Goal: Transaction & Acquisition: Purchase product/service

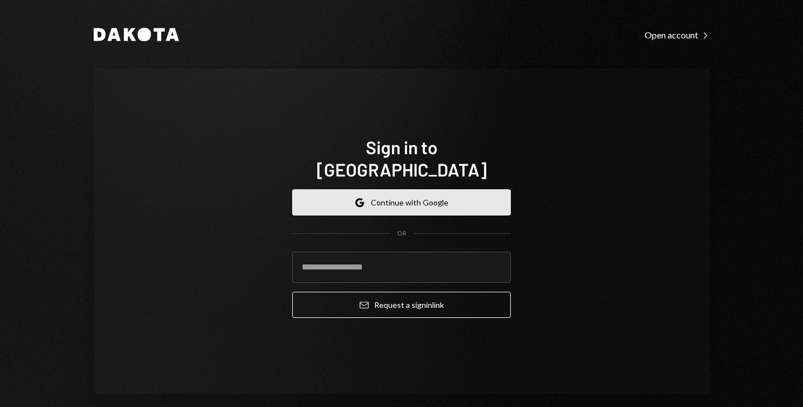
click at [426, 189] on button "Google Continue with Google" at bounding box center [401, 202] width 218 height 26
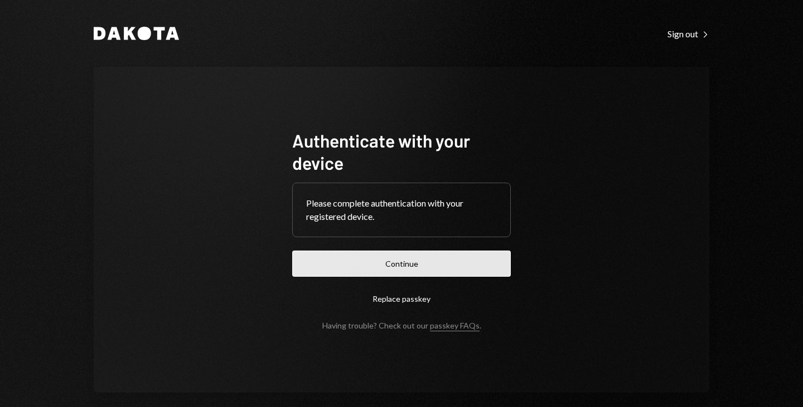
click at [461, 262] on button "Continue" at bounding box center [401, 264] width 218 height 26
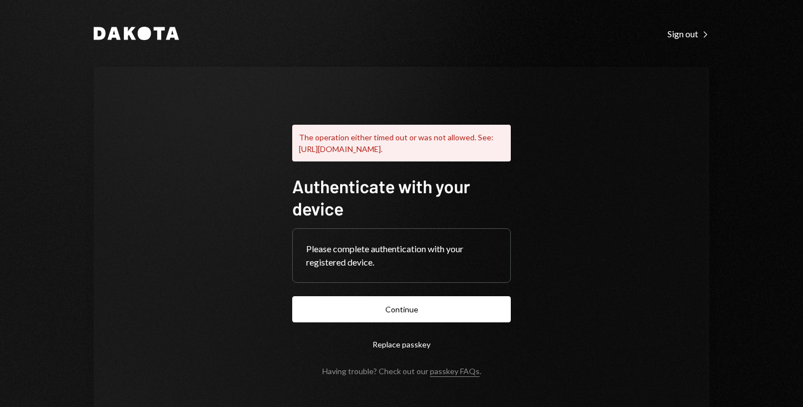
click at [720, 89] on div "Dakota Sign out Right Caret The operation either timed out or was not allowed. …" at bounding box center [401, 224] width 669 height 448
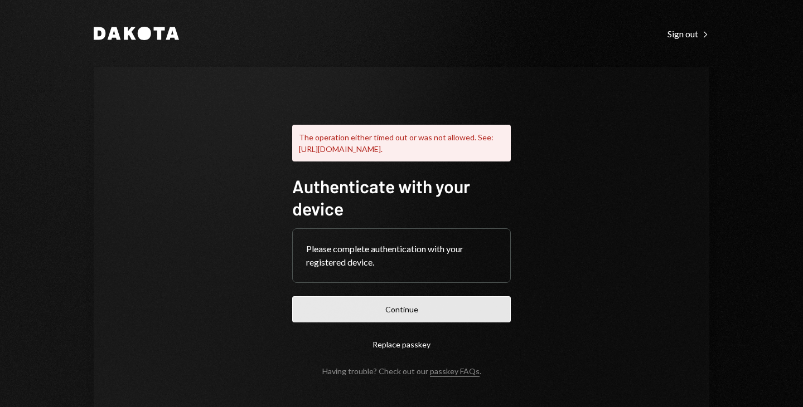
click at [414, 317] on button "Continue" at bounding box center [401, 310] width 218 height 26
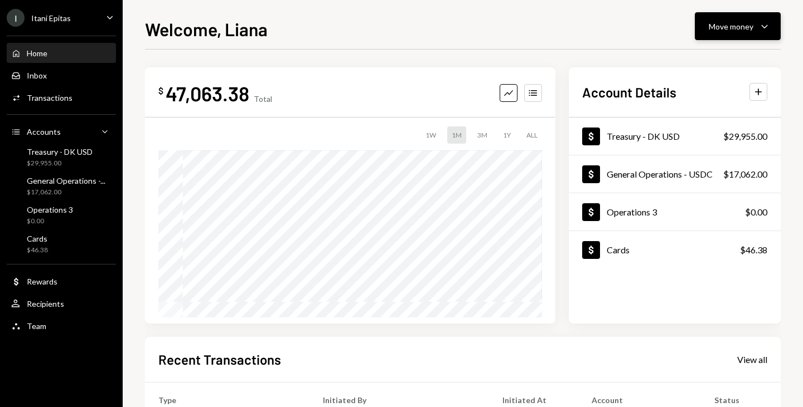
click at [747, 25] on div "Move money" at bounding box center [730, 27] width 45 height 12
click at [729, 62] on div "Send" at bounding box center [728, 60] width 81 height 12
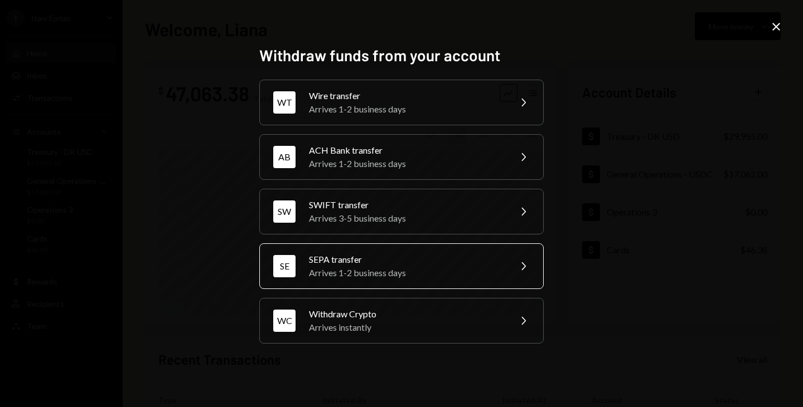
click at [441, 278] on div "Arrives 1-2 business days" at bounding box center [406, 272] width 194 height 13
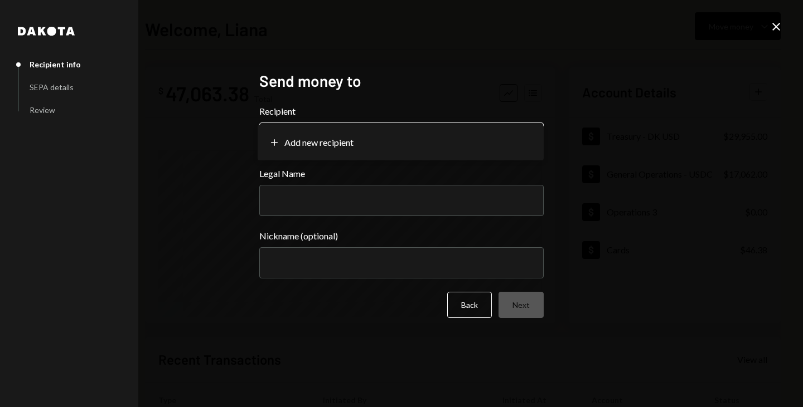
click at [343, 142] on body "I Itani Epitas Caret Down Home Home Inbox Inbox Activities Transactions Account…" at bounding box center [401, 203] width 803 height 407
click at [329, 149] on body "I Itani Epitas Caret Down Home Home Inbox Inbox Activities Transactions Account…" at bounding box center [401, 203] width 803 height 407
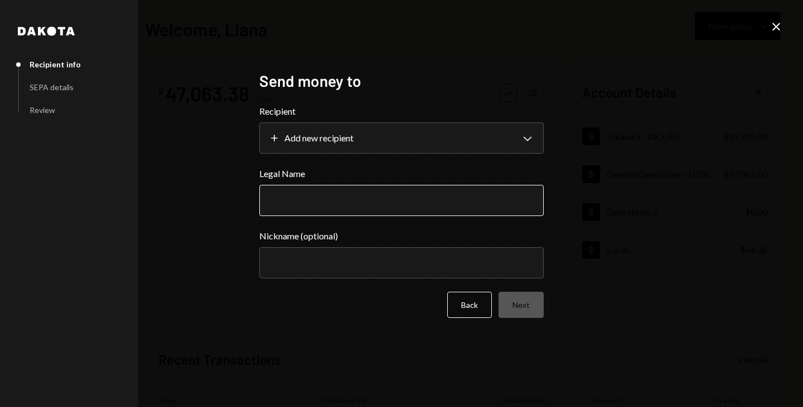
click at [323, 204] on input "Legal Name" at bounding box center [401, 200] width 284 height 31
click at [259, 123] on button "Plus Add new recipient Chevron Down" at bounding box center [401, 138] width 284 height 31
click at [323, 204] on input "Legal Name" at bounding box center [401, 200] width 284 height 31
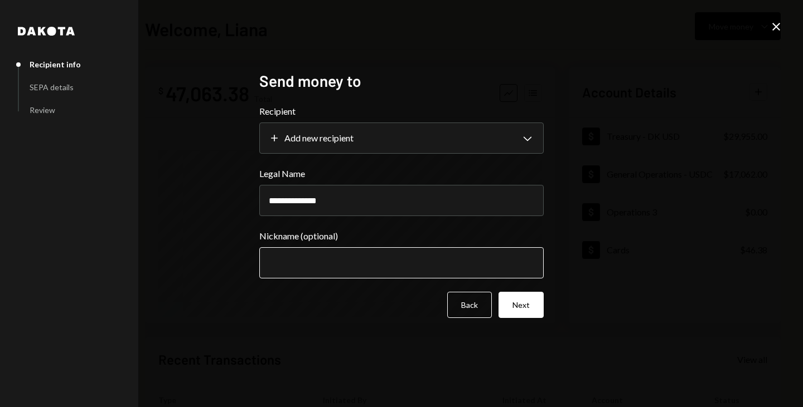
type input "**********"
click at [347, 252] on input "Nickname (optional)" at bounding box center [401, 262] width 284 height 31
click at [517, 314] on button "Next" at bounding box center [520, 305] width 45 height 26
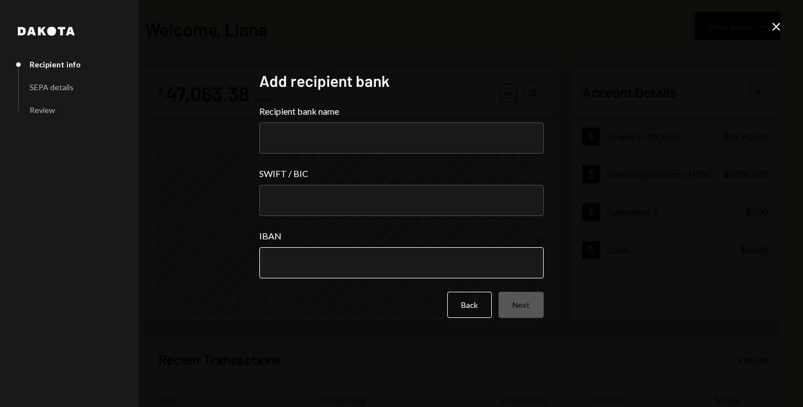
click at [325, 254] on input "IBAN" at bounding box center [401, 262] width 284 height 31
paste input "**********"
type input "**********"
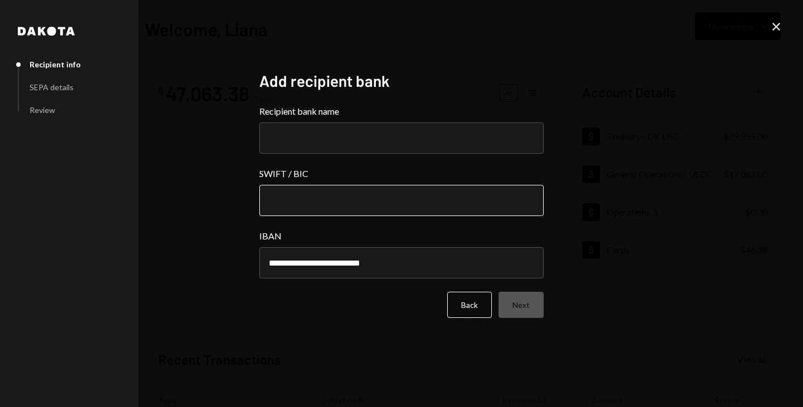
click at [294, 207] on input "SWIFT / BIC" at bounding box center [401, 200] width 284 height 31
type input "********"
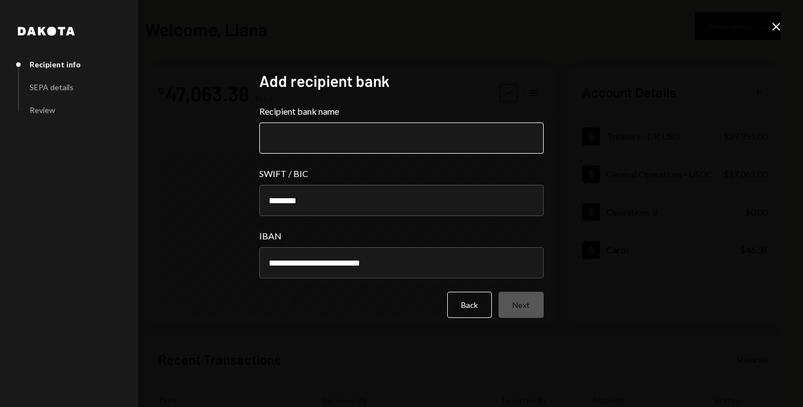
paste input "**********"
click at [383, 141] on input "**********" at bounding box center [401, 138] width 284 height 31
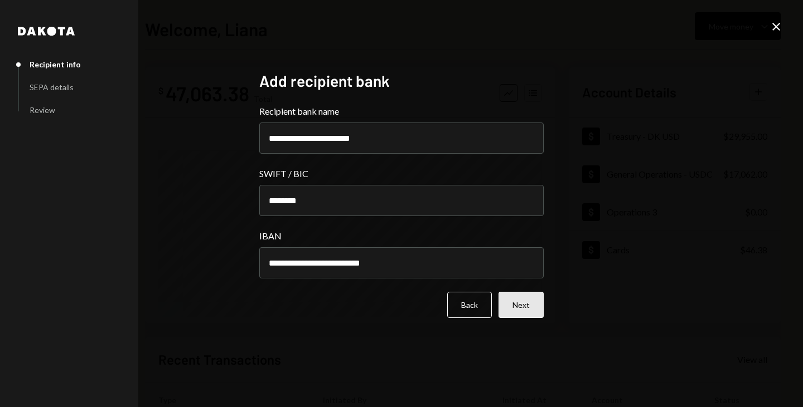
type input "**********"
click at [528, 310] on button "Next" at bounding box center [520, 305] width 45 height 26
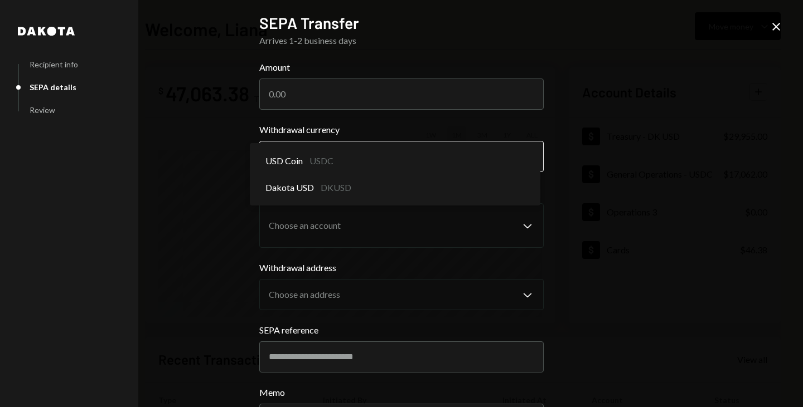
click at [405, 166] on body "I Itani Epitas Caret Down Home Home Inbox Inbox Activities Transactions Account…" at bounding box center [401, 203] width 803 height 407
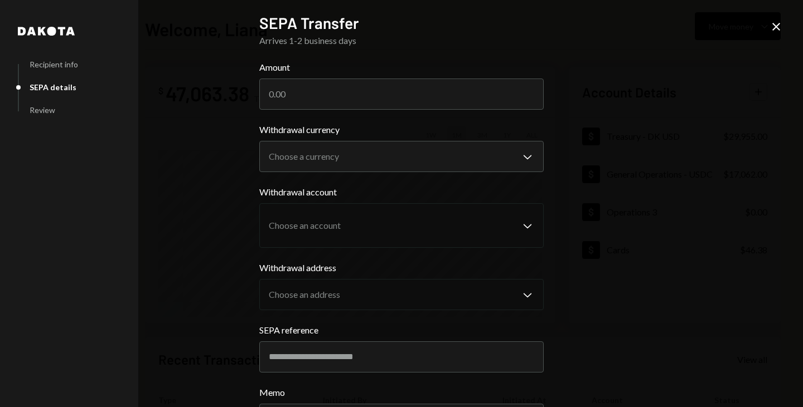
click at [601, 169] on div "**********" at bounding box center [401, 203] width 803 height 407
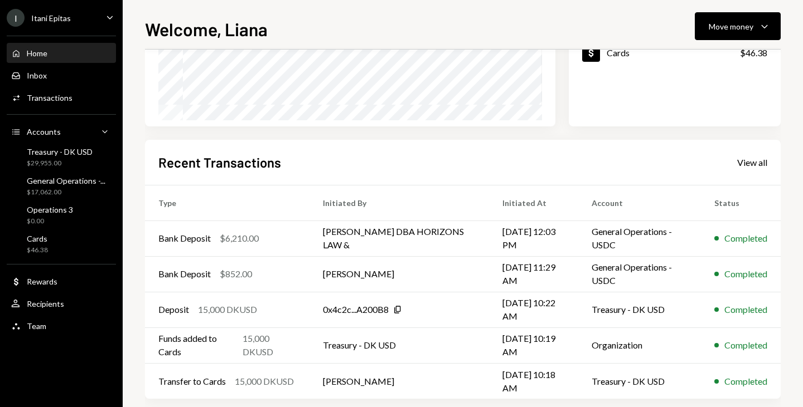
scroll to position [211, 0]
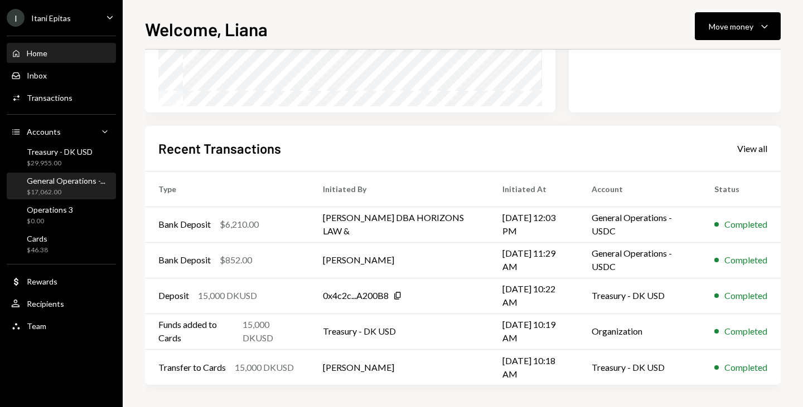
click at [51, 180] on div "General Operations -..." at bounding box center [66, 180] width 79 height 9
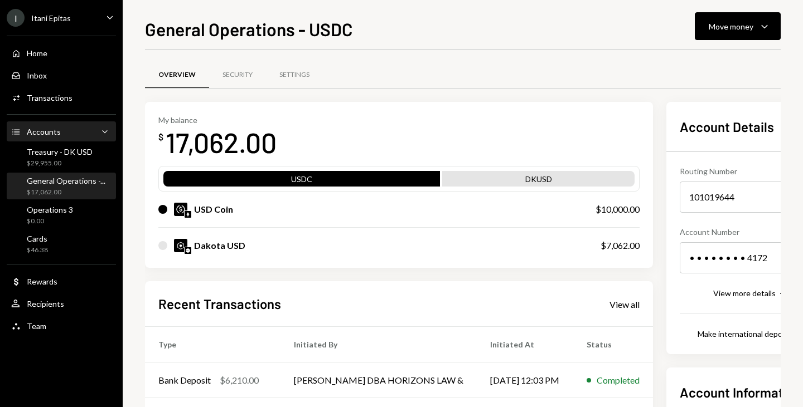
click at [62, 125] on div "Accounts Accounts Caret Down" at bounding box center [61, 132] width 100 height 19
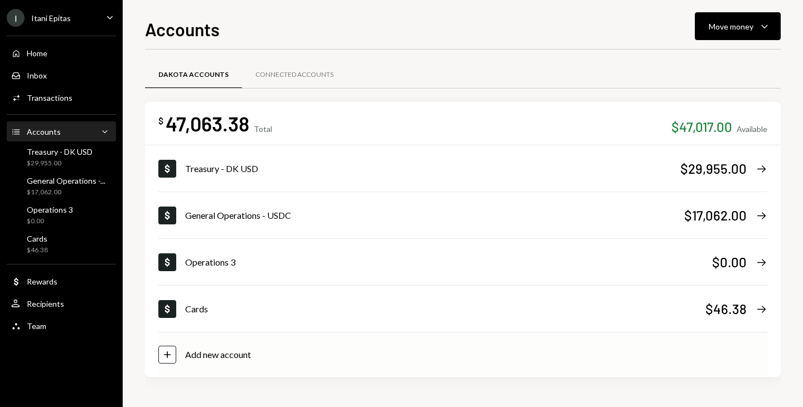
click at [211, 355] on div "Add new account" at bounding box center [218, 354] width 66 height 13
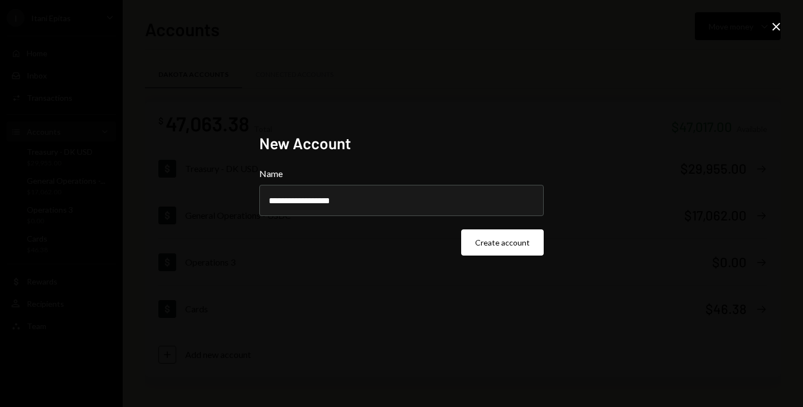
type input "**********"
click at [495, 256] on div "**********" at bounding box center [401, 204] width 284 height 140
click at [514, 239] on button "Create account" at bounding box center [502, 243] width 82 height 26
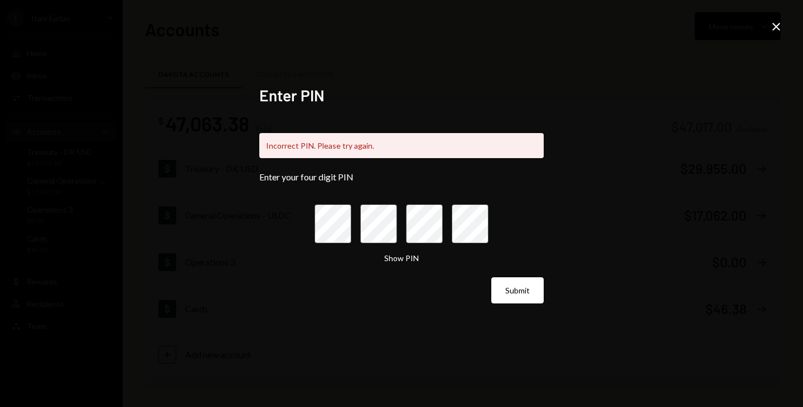
click at [490, 238] on form "Enter your four digit PIN Show PIN Submit" at bounding box center [401, 238] width 284 height 132
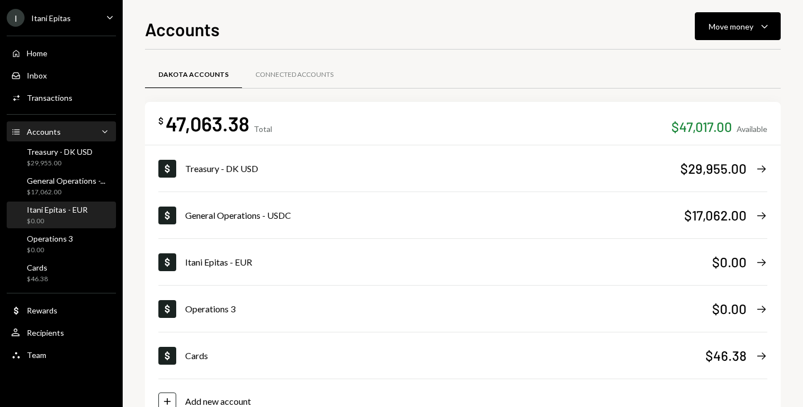
click at [70, 222] on div "$0.00" at bounding box center [57, 221] width 61 height 9
click at [758, 278] on div "Dollar Itani Epitas - EUR $0.00 Right Arrow" at bounding box center [462, 262] width 609 height 45
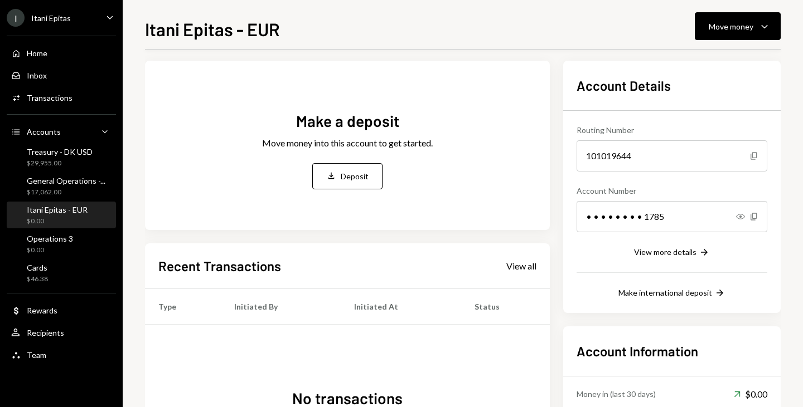
scroll to position [42, 0]
click at [668, 252] on div "View more details" at bounding box center [665, 251] width 62 height 9
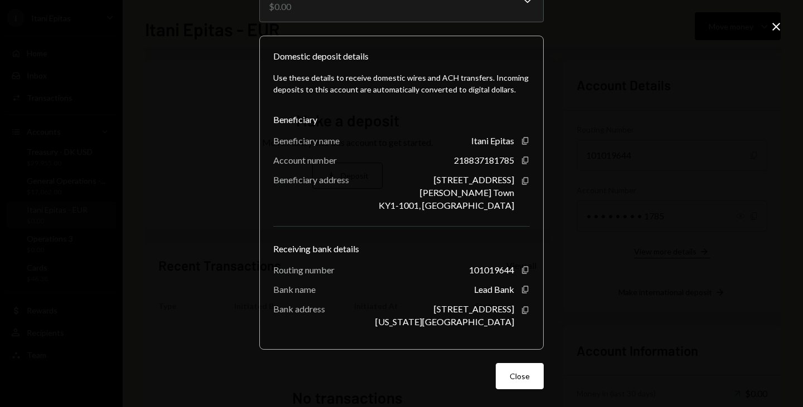
scroll to position [0, 0]
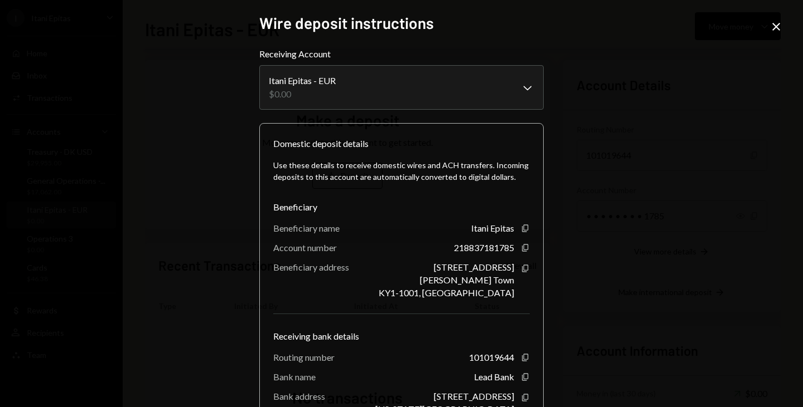
click at [776, 23] on icon "Close" at bounding box center [775, 26] width 13 height 13
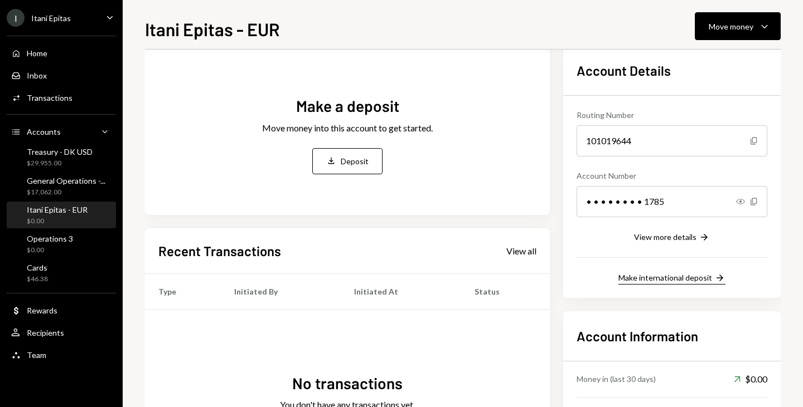
scroll to position [44, 0]
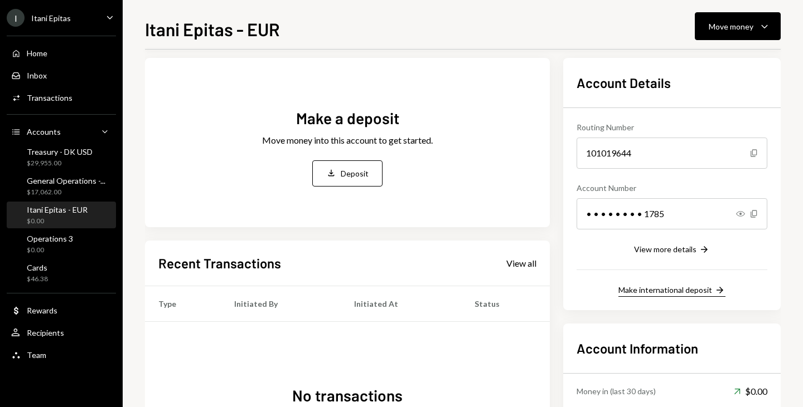
click at [674, 289] on div "Make international deposit" at bounding box center [665, 289] width 94 height 9
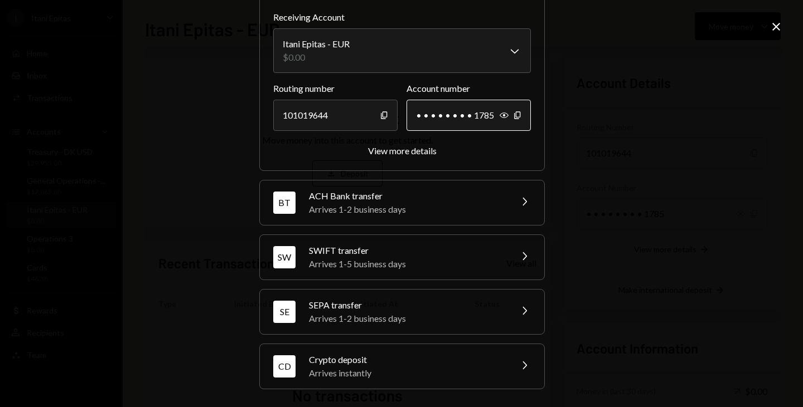
scroll to position [0, 0]
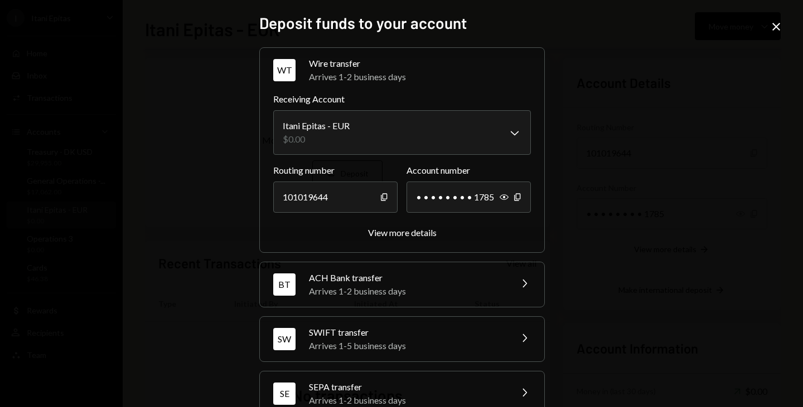
click at [780, 25] on icon "Close" at bounding box center [775, 26] width 13 height 13
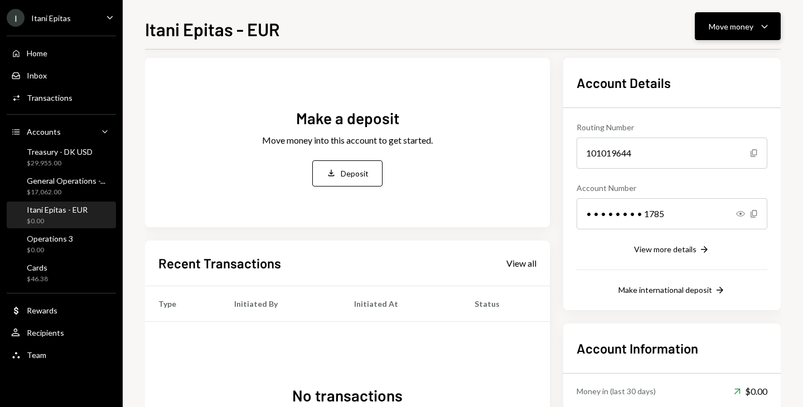
click at [754, 33] on button "Move money Caret Down" at bounding box center [737, 26] width 86 height 28
click at [723, 60] on div "Send" at bounding box center [728, 60] width 81 height 12
click at [59, 178] on div "General Operations -..." at bounding box center [66, 180] width 79 height 9
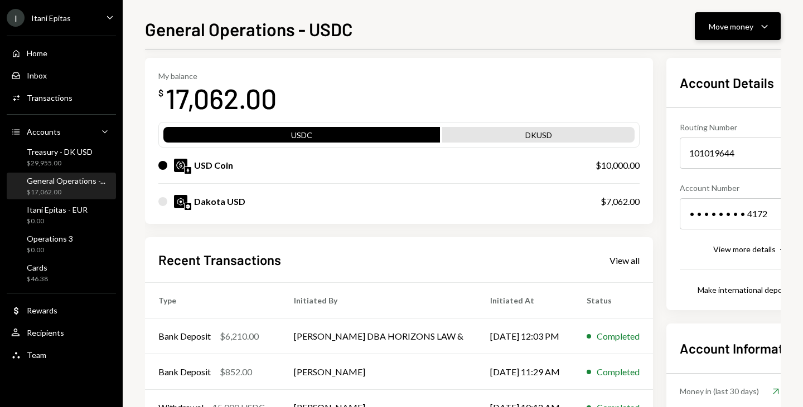
click at [761, 18] on button "Move money Caret Down" at bounding box center [737, 26] width 86 height 28
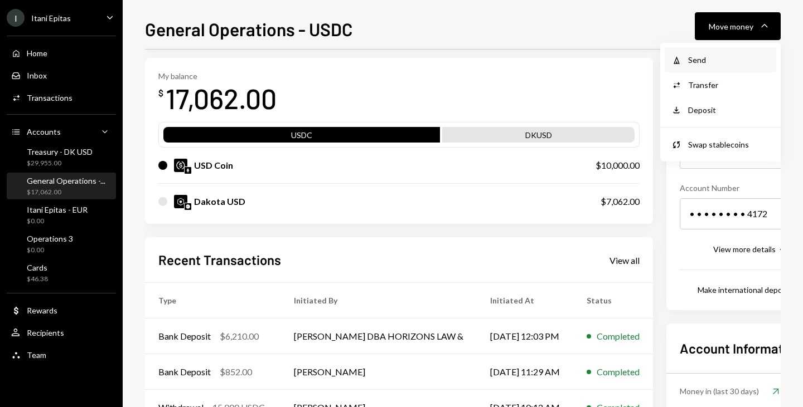
click at [714, 66] on div "Withdraw Send" at bounding box center [719, 59] width 111 height 25
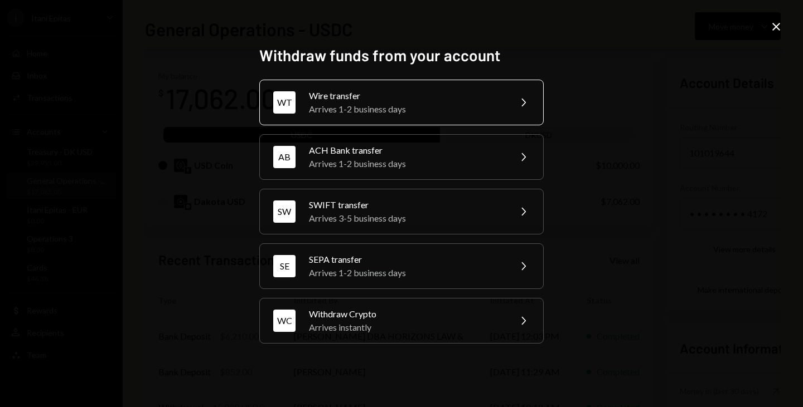
click at [518, 105] on icon "Chevron Right" at bounding box center [522, 102] width 13 height 13
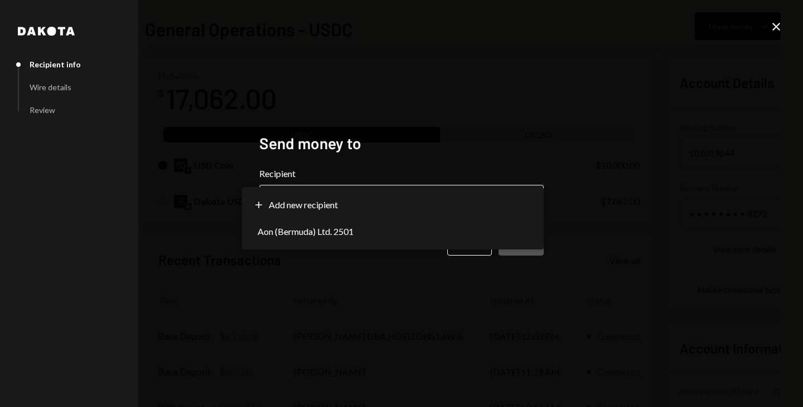
click at [522, 196] on body "I Itani Epitas Caret Down Home Home Inbox Inbox Activities Transactions Account…" at bounding box center [401, 203] width 803 height 407
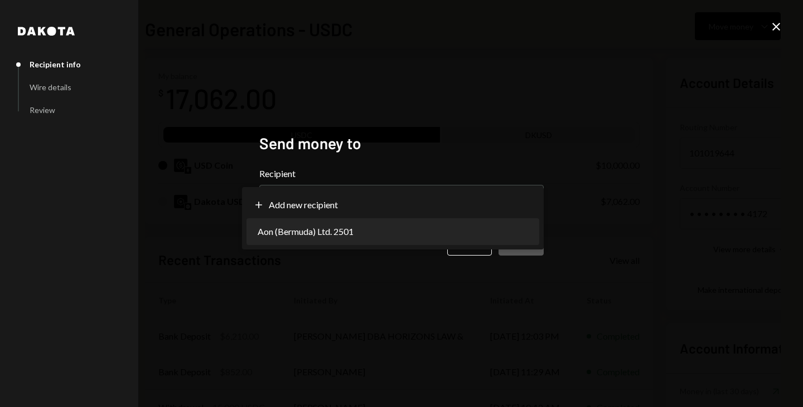
select select "**********"
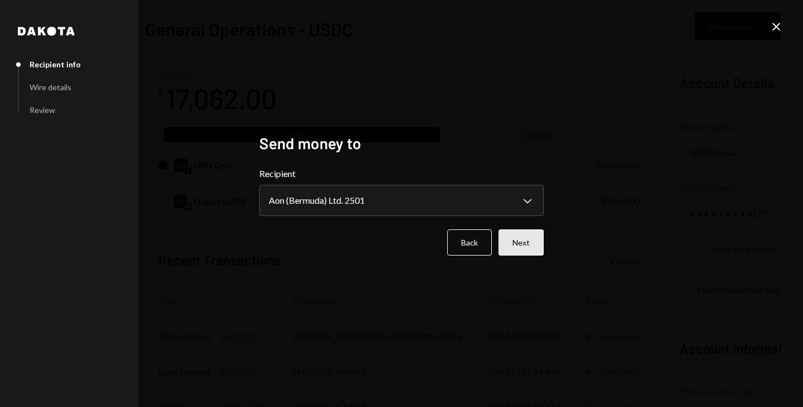
click at [526, 239] on button "Next" at bounding box center [520, 243] width 45 height 26
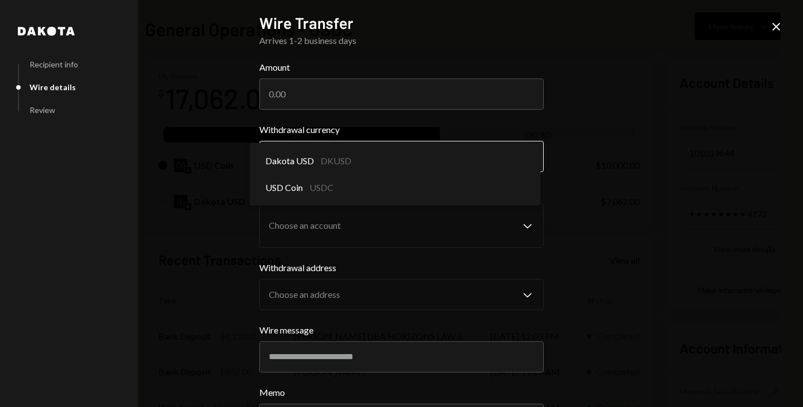
click at [459, 168] on body "I Itani Epitas Caret Down Home Home Inbox Inbox Activities Transactions Account…" at bounding box center [401, 203] width 803 height 407
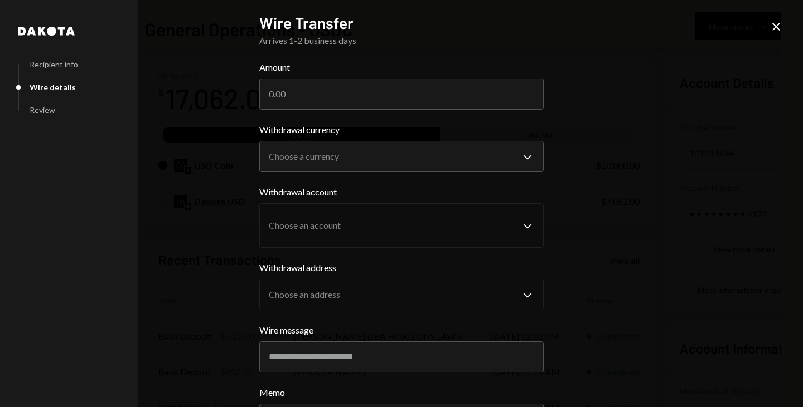
click at [210, 149] on div "**********" at bounding box center [401, 203] width 803 height 407
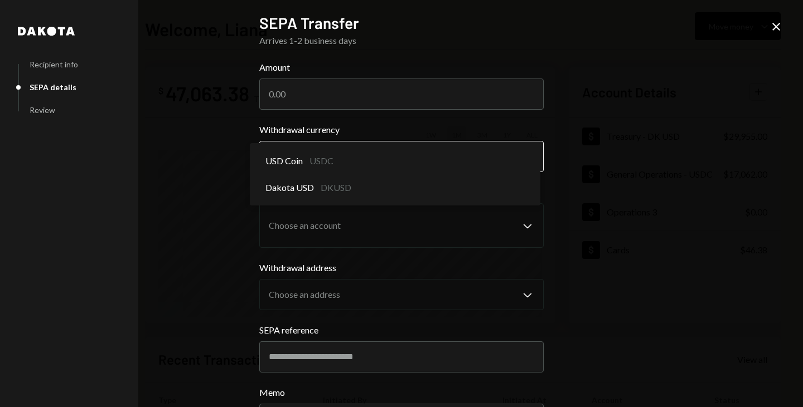
click at [301, 153] on body "I Itani Epitas Caret Down Home Home Inbox Inbox Activities Transactions Account…" at bounding box center [401, 203] width 803 height 407
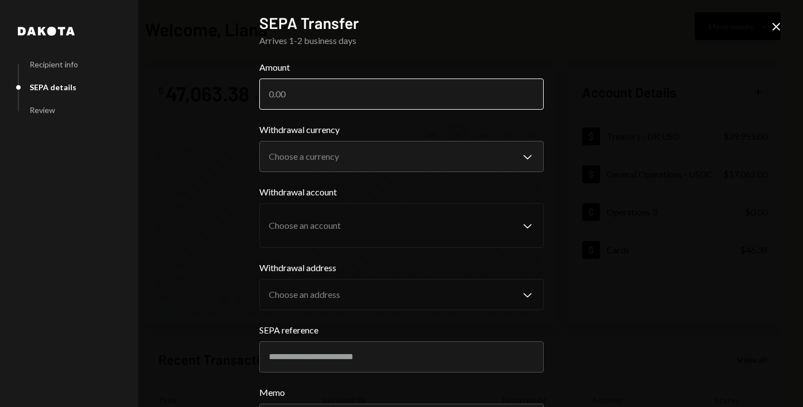
click at [363, 105] on input "Amount" at bounding box center [401, 94] width 284 height 31
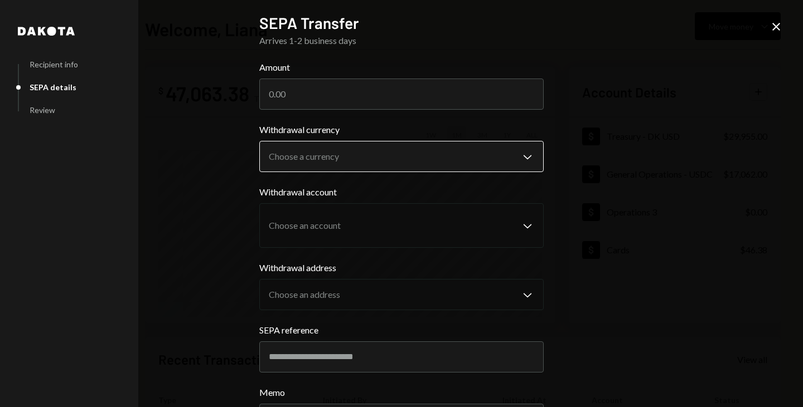
click at [347, 151] on body "I Itani Epitas Caret Down Home Home Inbox Inbox Activities Transactions Account…" at bounding box center [401, 203] width 803 height 407
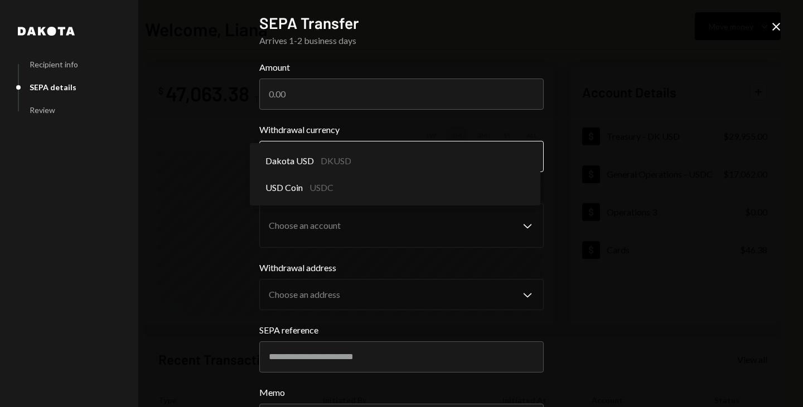
click at [296, 168] on body "I Itani Epitas Caret Down Home Home Inbox Inbox Activities Transactions Account…" at bounding box center [401, 203] width 803 height 407
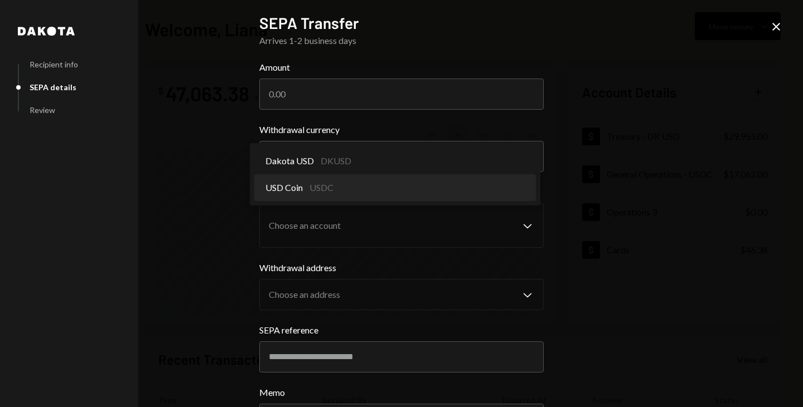
select select "****"
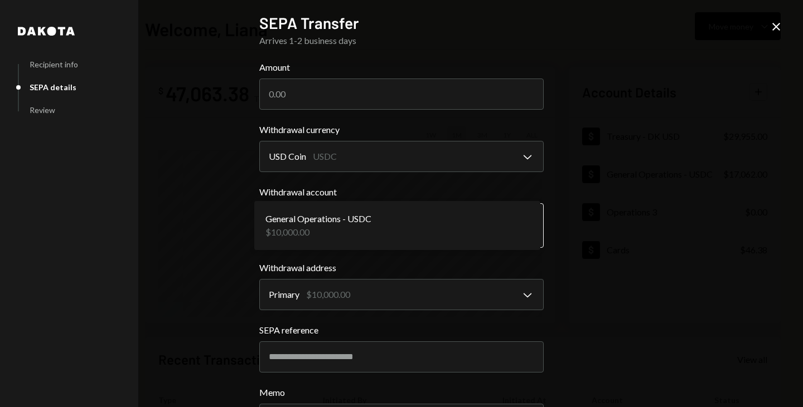
click at [352, 225] on body "I Itani Epitas Caret Down Home Home Inbox Inbox Activities Transactions Account…" at bounding box center [401, 203] width 803 height 407
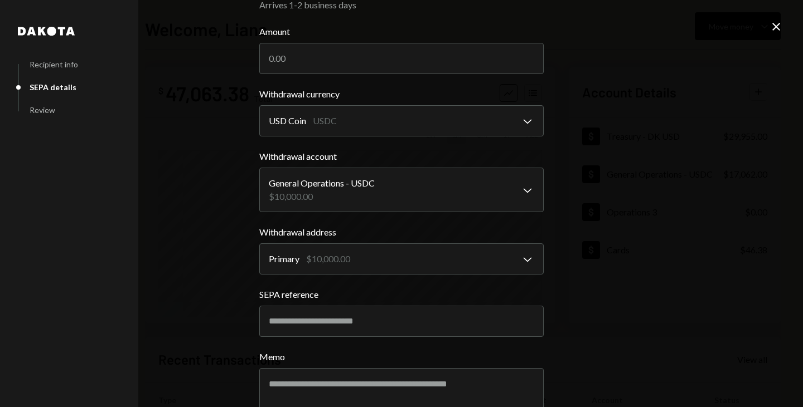
scroll to position [36, 0]
click at [354, 259] on body "I Itani Epitas Caret Down Home Home Inbox Inbox Activities Transactions Account…" at bounding box center [401, 203] width 803 height 407
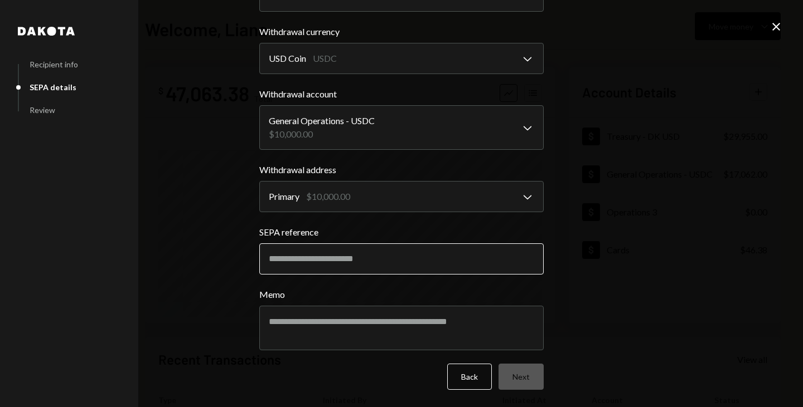
scroll to position [0, 0]
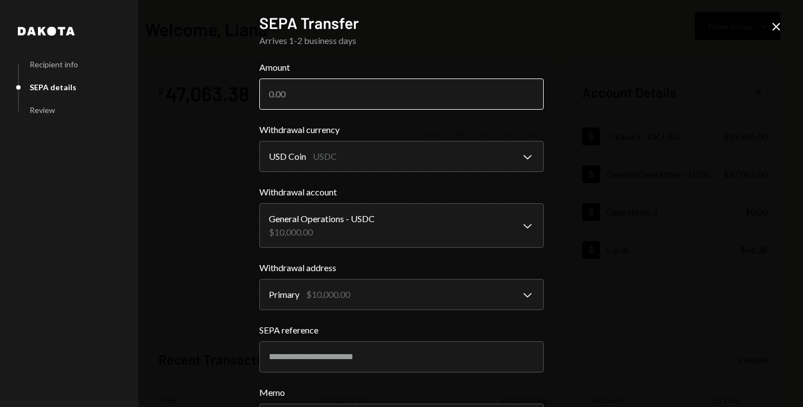
click at [297, 101] on input "Amount" at bounding box center [401, 94] width 284 height 31
type input "10"
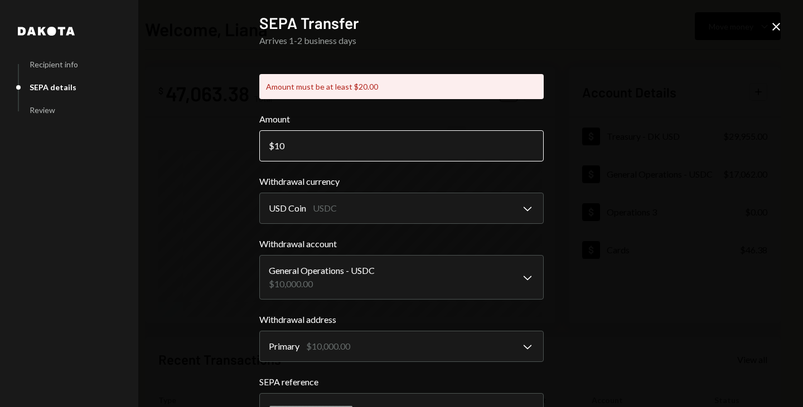
click at [311, 158] on input "10" at bounding box center [401, 145] width 284 height 31
type input "1"
type input "20"
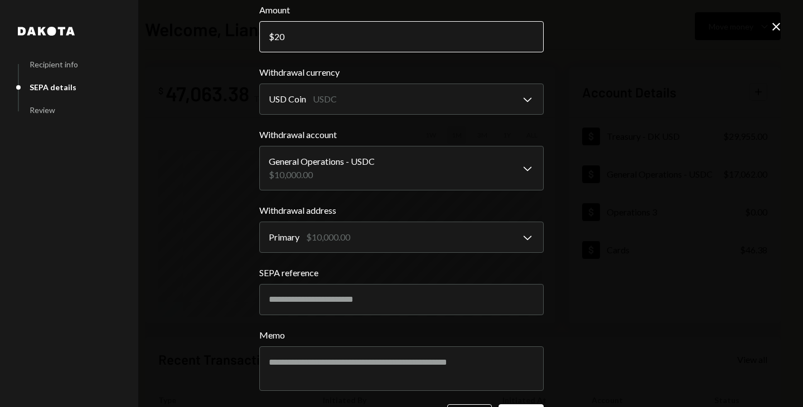
scroll to position [98, 0]
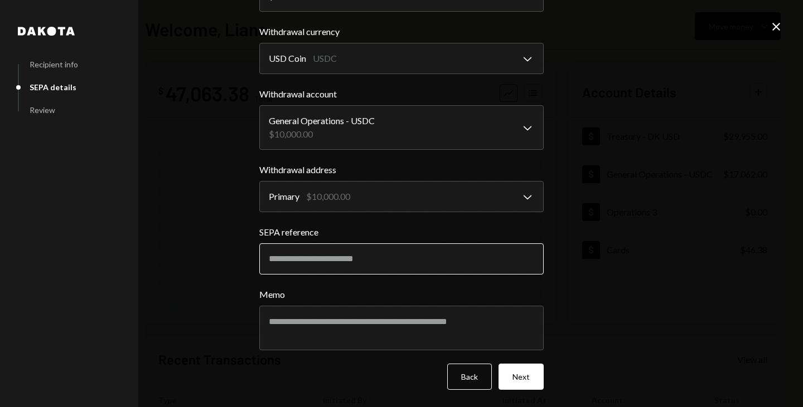
click at [310, 249] on input "SEPA reference" at bounding box center [401, 259] width 284 height 31
type input "*********"
click at [443, 317] on textarea "Memo" at bounding box center [401, 328] width 284 height 45
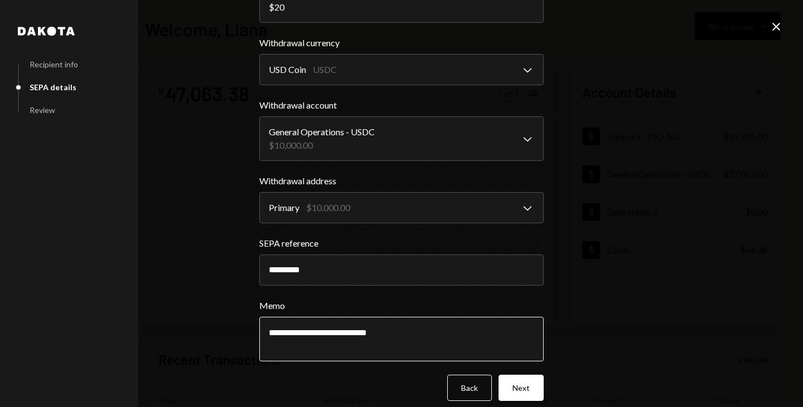
scroll to position [88, 0]
type textarea "**********"
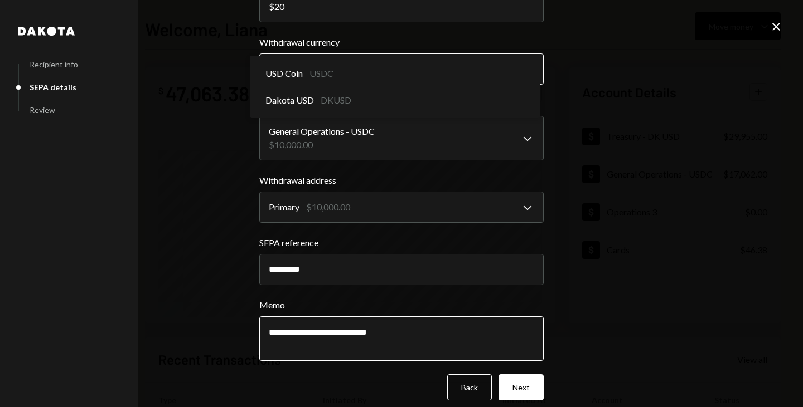
click at [506, 69] on body "I Itani Epitas Caret Down Home Home Inbox Inbox Activities Transactions Account…" at bounding box center [401, 203] width 803 height 407
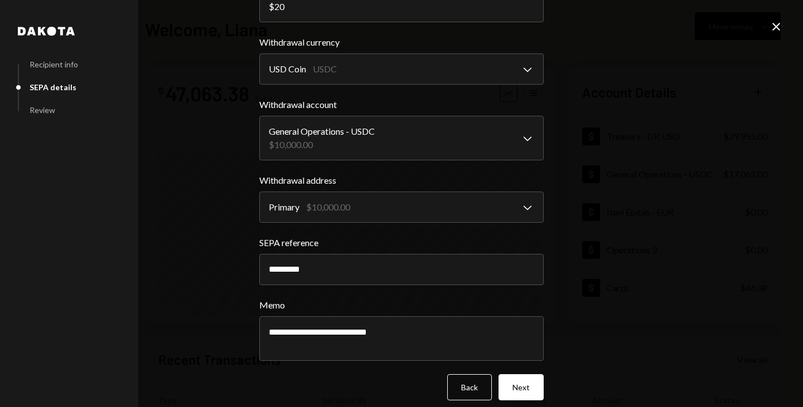
scroll to position [0, 0]
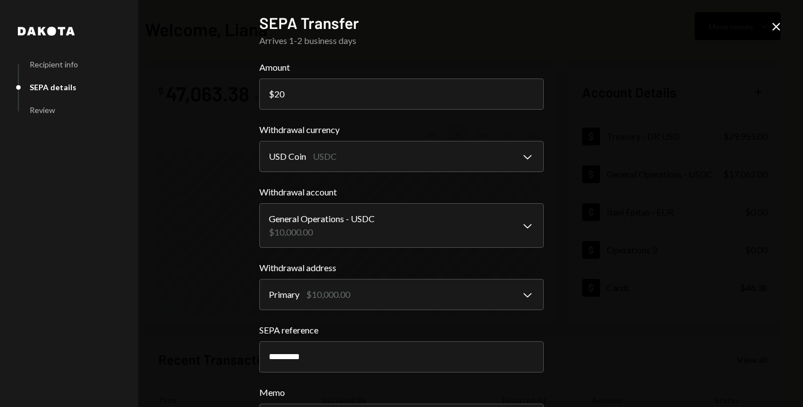
click at [780, 26] on icon "Close" at bounding box center [775, 26] width 13 height 13
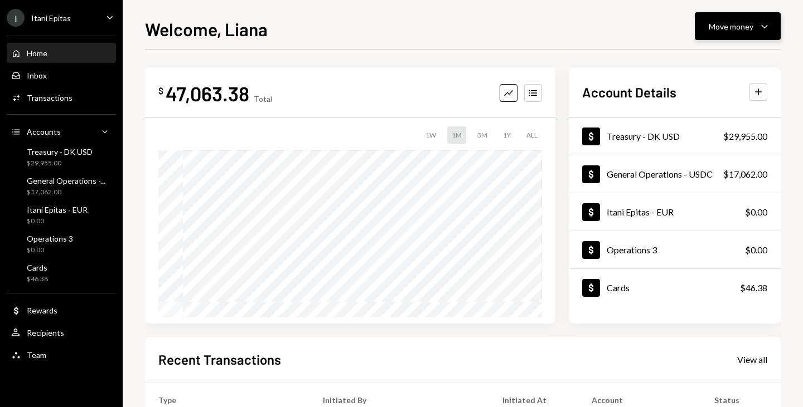
click at [721, 22] on div "Move money" at bounding box center [730, 27] width 45 height 12
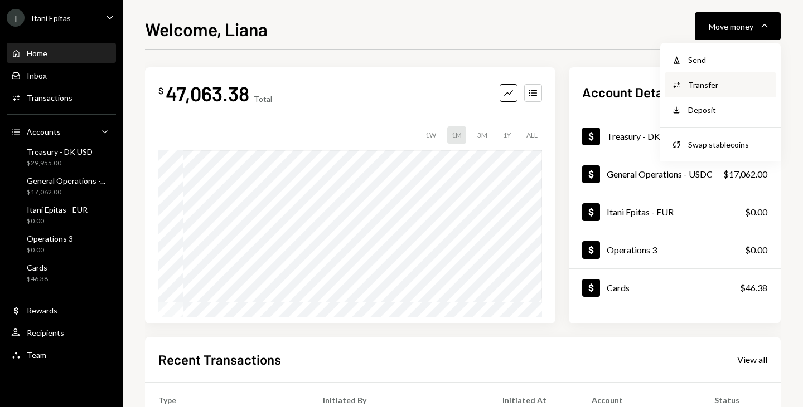
click at [733, 84] on div "Transfer" at bounding box center [728, 85] width 81 height 12
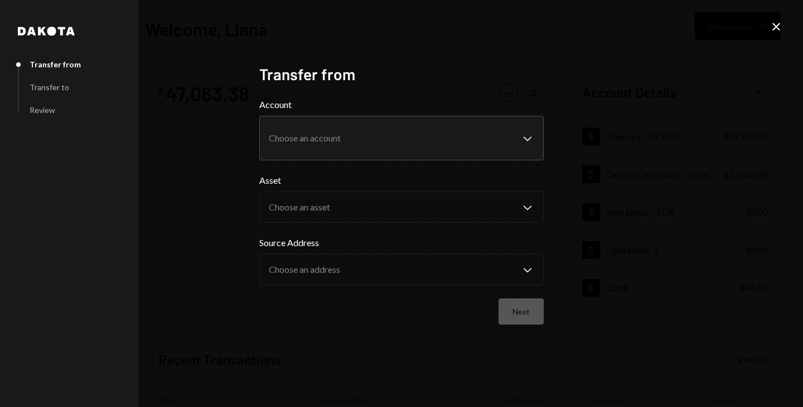
click at [765, 23] on div "**********" at bounding box center [401, 203] width 803 height 407
click at [775, 24] on icon "Close" at bounding box center [775, 26] width 13 height 13
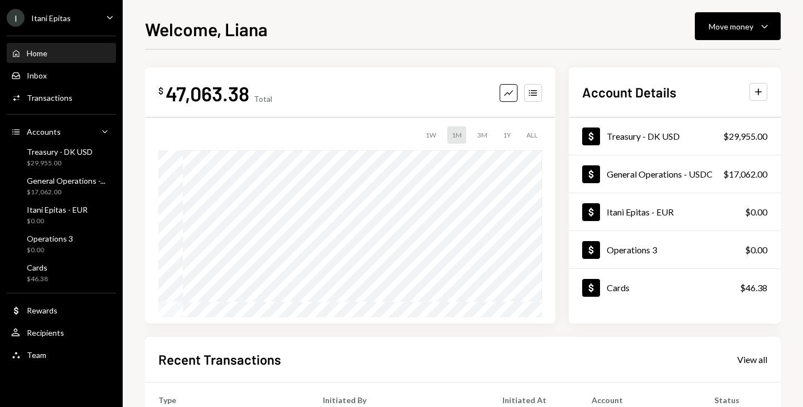
click at [775, 24] on button "Move money Caret Down" at bounding box center [737, 26] width 86 height 28
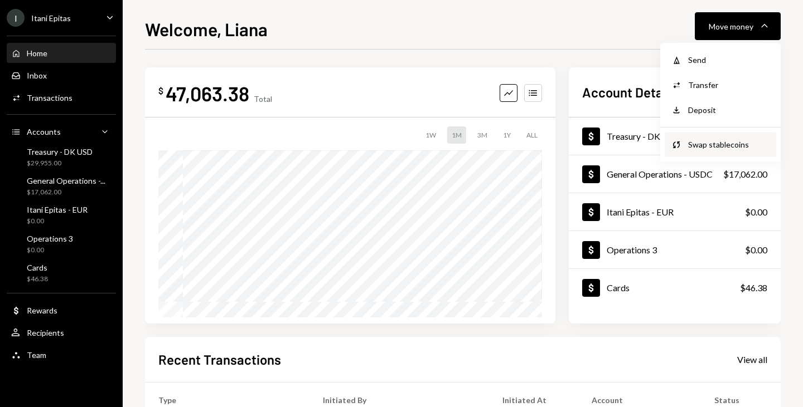
click at [705, 145] on div "Swap stablecoins" at bounding box center [728, 145] width 81 height 12
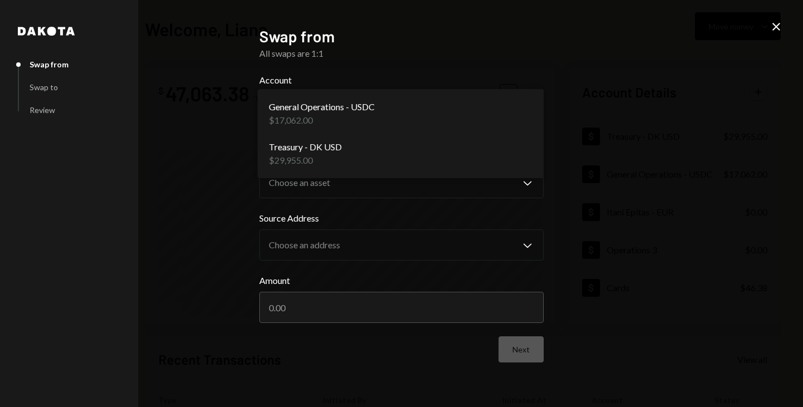
click at [490, 124] on body "I Itani Epitas Caret Down Home Home Inbox Inbox Activities Transactions Account…" at bounding box center [401, 203] width 803 height 407
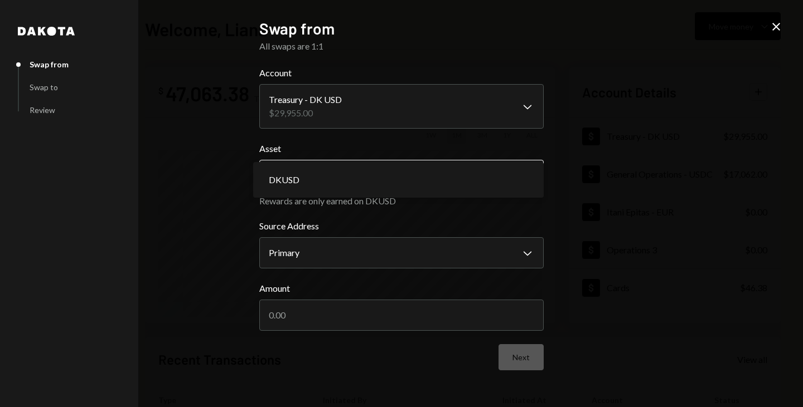
click at [383, 169] on body "I Itani Epitas Caret Down Home Home Inbox Inbox Activities Transactions Account…" at bounding box center [401, 203] width 803 height 407
click at [405, 230] on label "Source Address" at bounding box center [401, 226] width 284 height 13
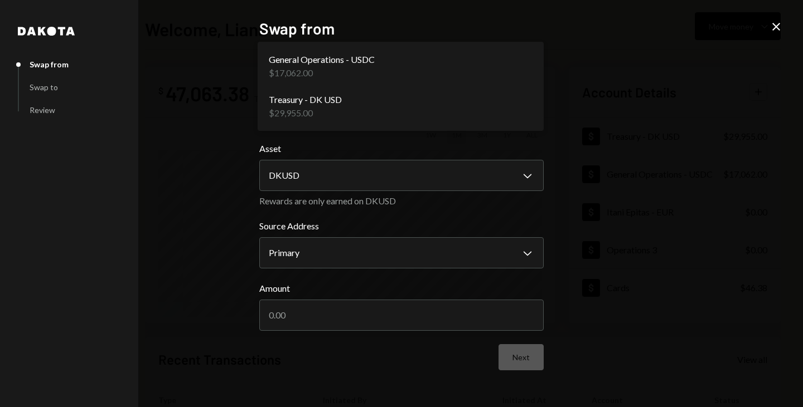
click at [410, 120] on body "I Itani Epitas Caret Down Home Home Inbox Inbox Activities Transactions Account…" at bounding box center [401, 203] width 803 height 407
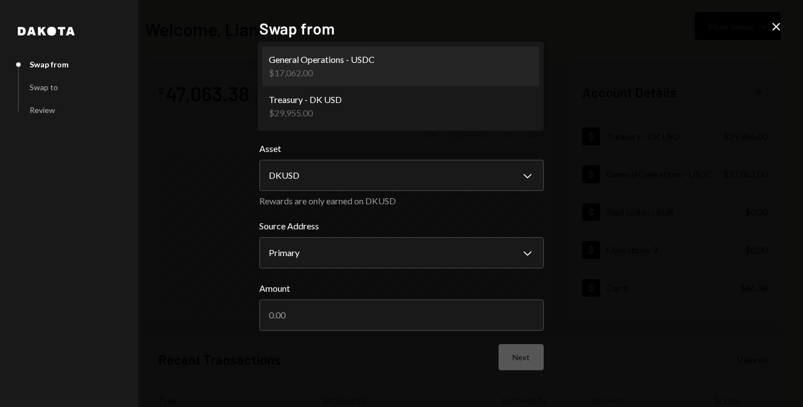
select select "**********"
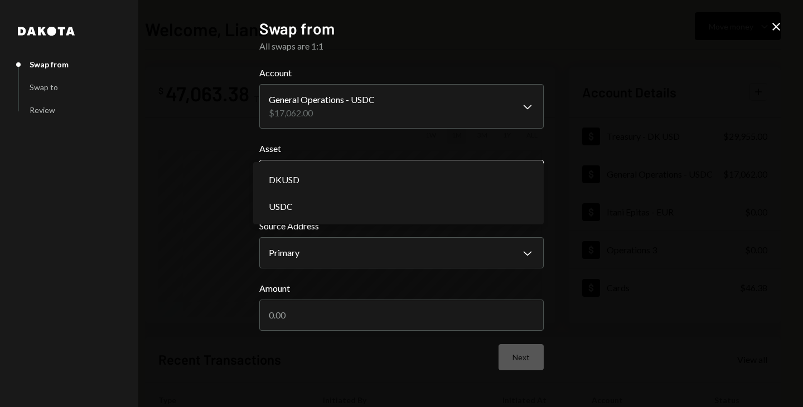
click at [378, 168] on body "I Itani Epitas Caret Down Home Home Inbox Inbox Activities Transactions Account…" at bounding box center [401, 203] width 803 height 407
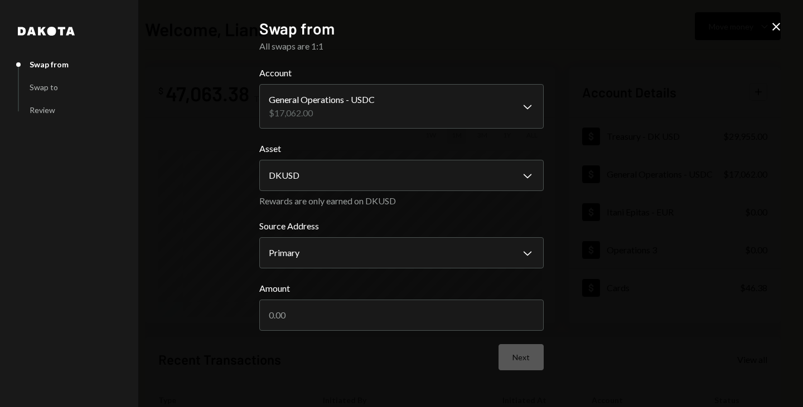
click at [778, 29] on icon at bounding box center [776, 27] width 8 height 8
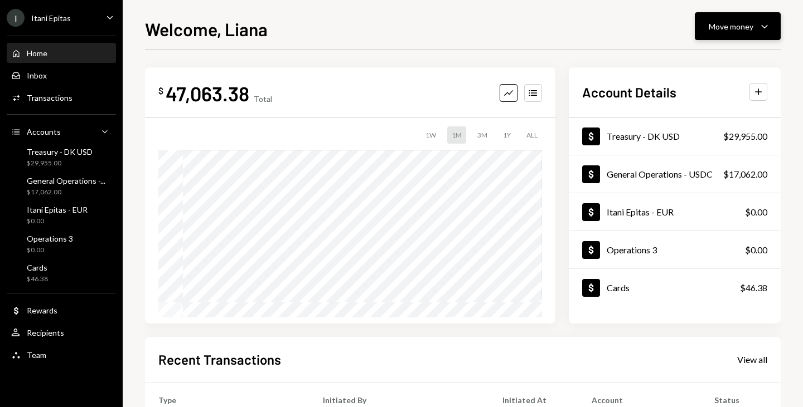
click at [769, 19] on button "Move money Caret Down" at bounding box center [737, 26] width 86 height 28
click at [722, 55] on div "Send" at bounding box center [728, 60] width 81 height 12
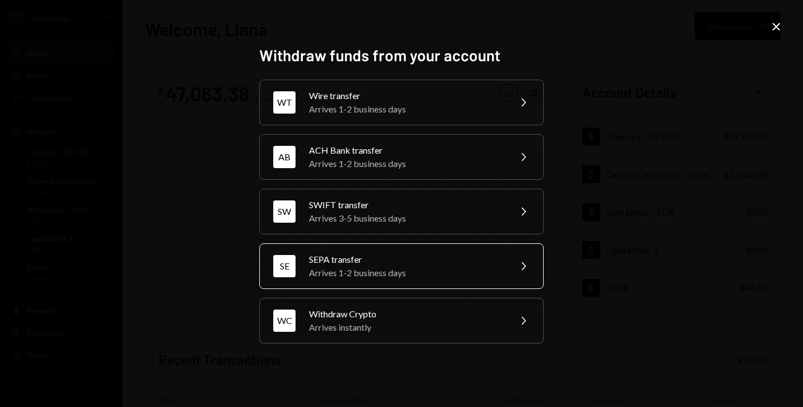
click at [430, 264] on div "SEPA transfer" at bounding box center [406, 259] width 194 height 13
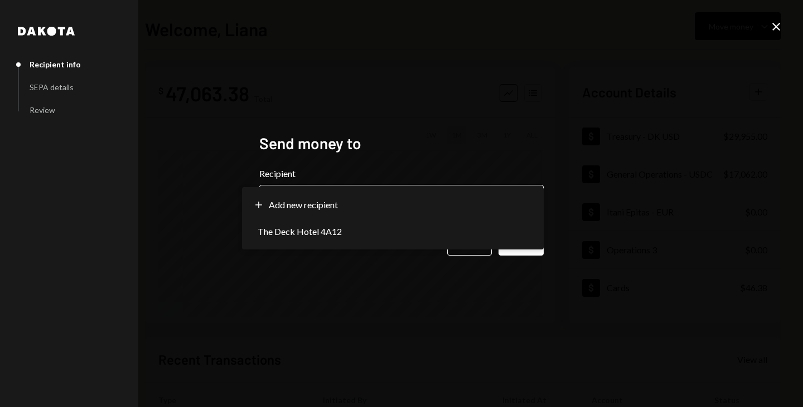
click at [346, 203] on body "I Itani Epitas Caret Down Home Home Inbox Inbox Activities Transactions Account…" at bounding box center [401, 203] width 803 height 407
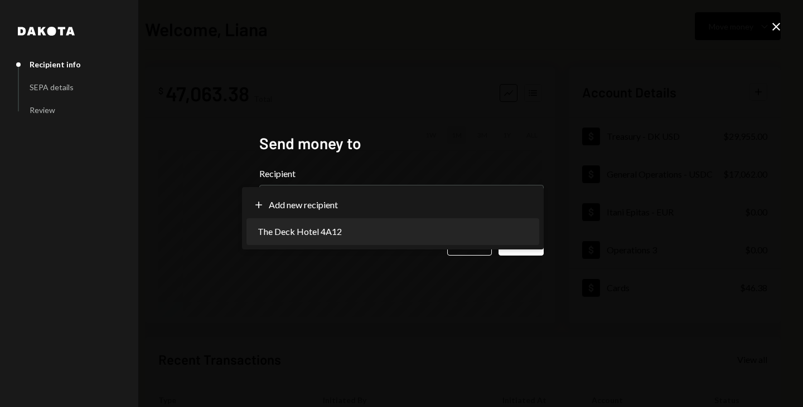
select select "**********"
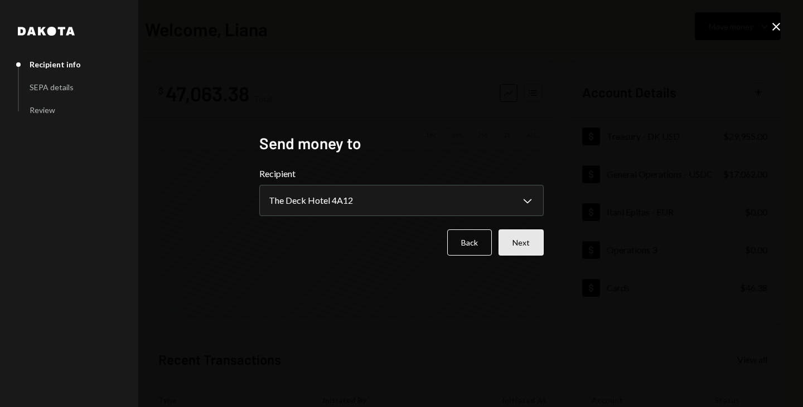
click at [520, 238] on button "Next" at bounding box center [520, 243] width 45 height 26
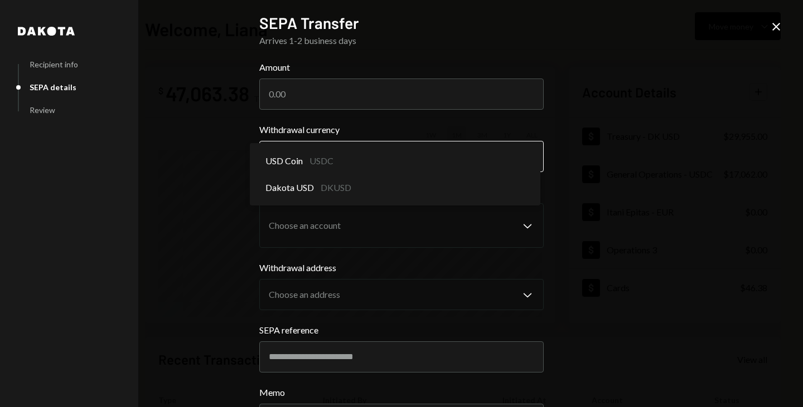
click at [424, 166] on body "I Itani Epitas Caret Down Home Home Inbox Inbox Activities Transactions Account…" at bounding box center [401, 203] width 803 height 407
select select "****"
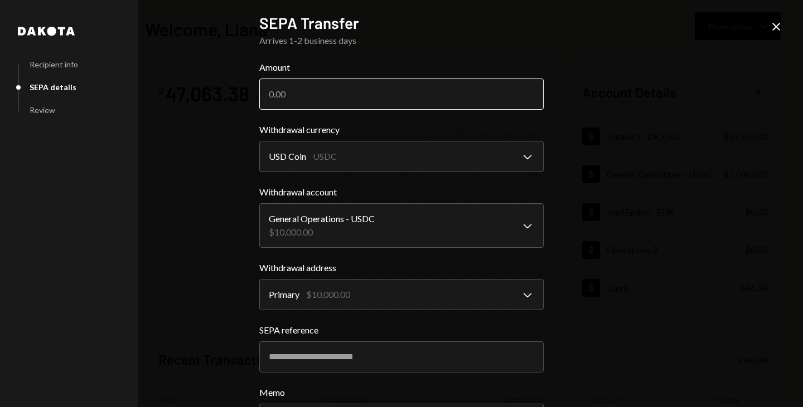
click at [401, 94] on input "Amount" at bounding box center [401, 94] width 284 height 31
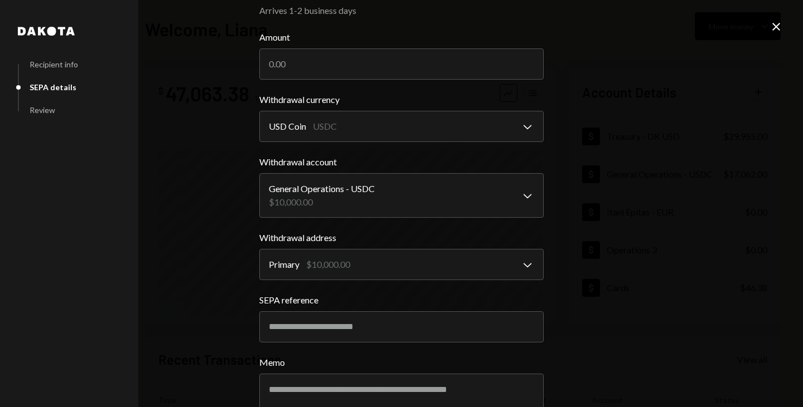
scroll to position [98, 0]
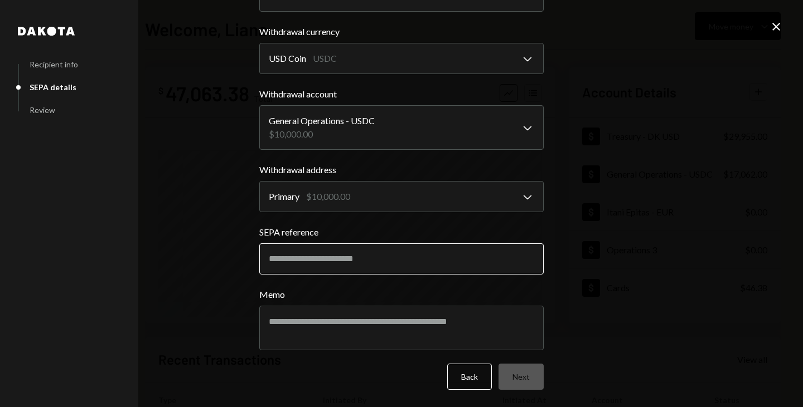
click at [418, 263] on input "SEPA reference" at bounding box center [401, 259] width 284 height 31
type input "*********"
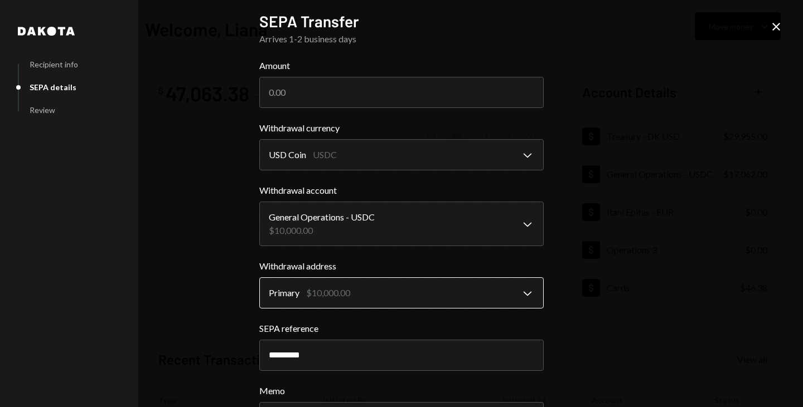
scroll to position [0, 0]
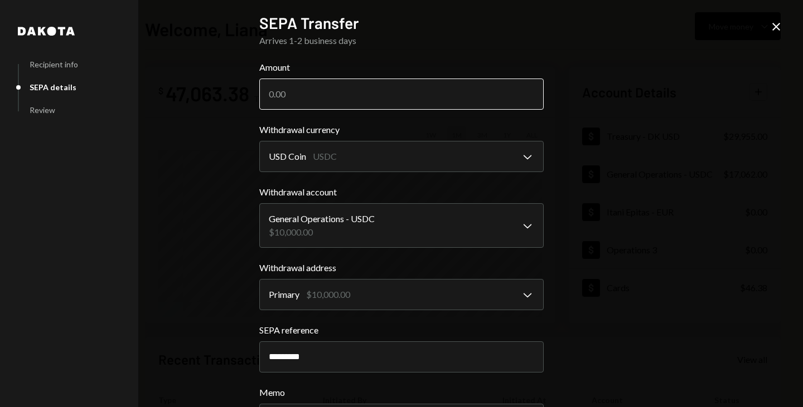
click at [360, 99] on input "Amount" at bounding box center [401, 94] width 284 height 31
type input "20"
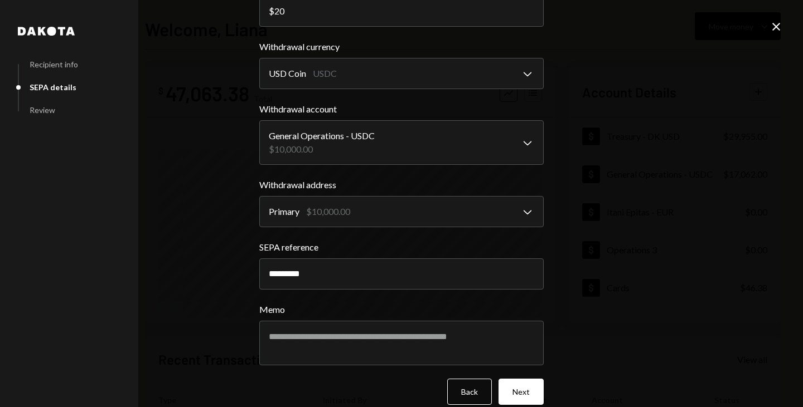
scroll to position [85, 0]
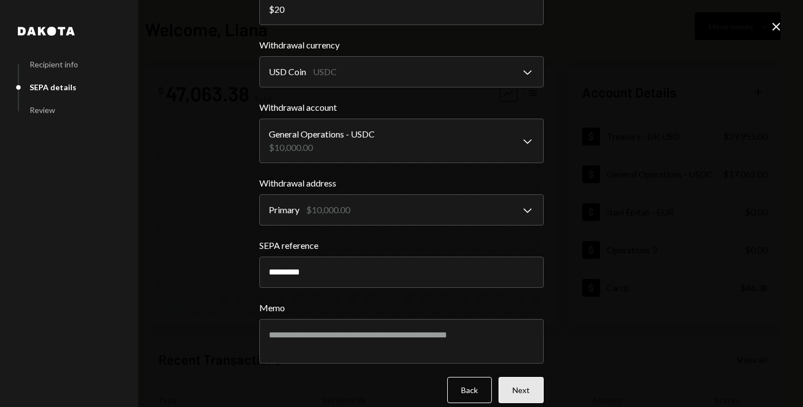
click at [518, 384] on button "Next" at bounding box center [520, 390] width 45 height 26
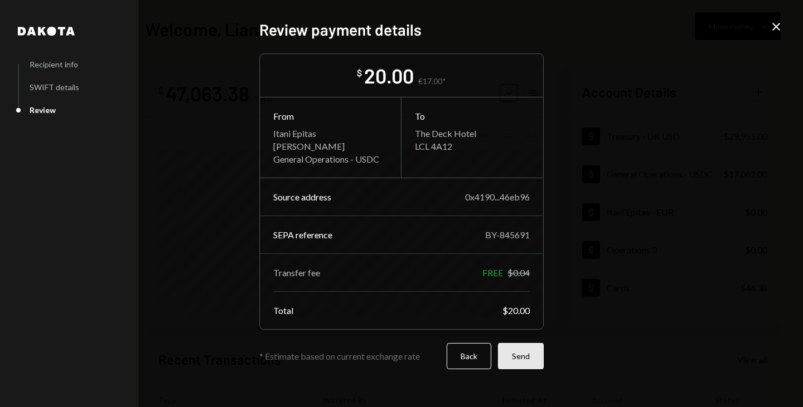
click at [527, 354] on button "Send" at bounding box center [521, 356] width 46 height 26
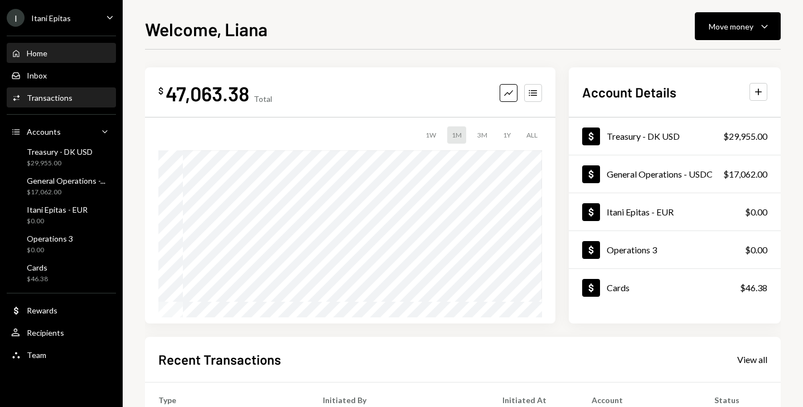
click at [35, 104] on div "Activities Transactions" at bounding box center [61, 98] width 100 height 19
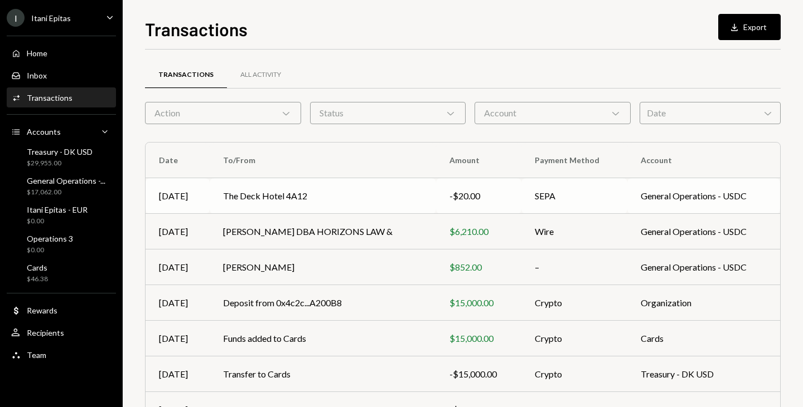
click at [298, 188] on td "The Deck Hotel 4A12" at bounding box center [323, 196] width 226 height 36
